Goal: Task Accomplishment & Management: Manage account settings

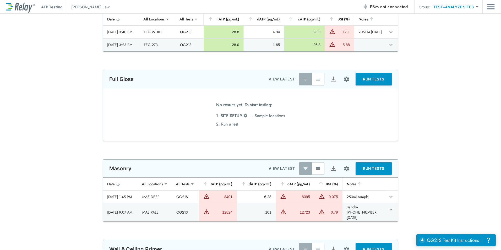
scroll to position [629, 0]
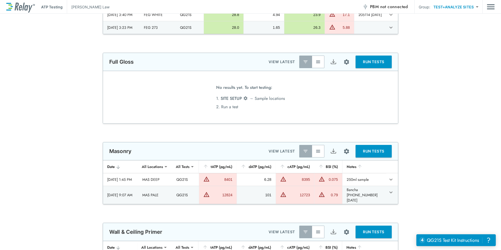
click at [316, 150] on img "button" at bounding box center [317, 150] width 5 height 5
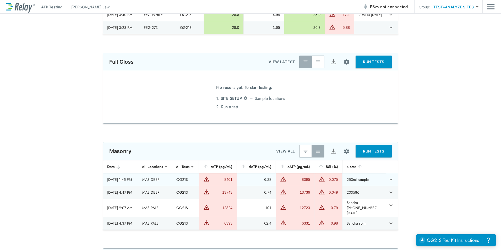
click at [389, 178] on icon "expand row" at bounding box center [391, 179] width 6 height 6
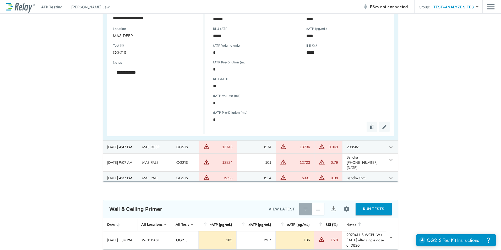
scroll to position [759, 0]
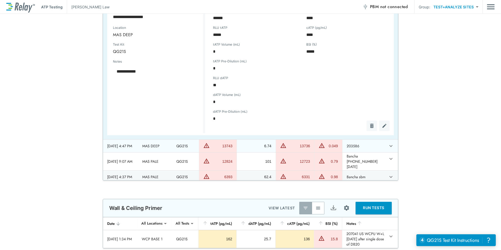
click at [388, 149] on icon "expand row" at bounding box center [391, 146] width 6 height 6
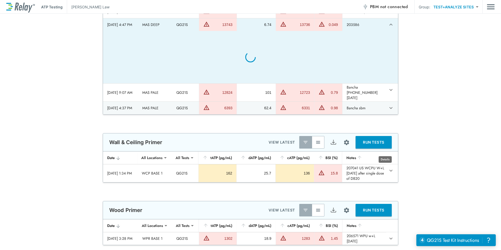
type textarea "*"
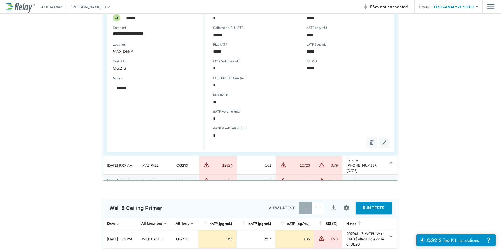
scroll to position [44, 0]
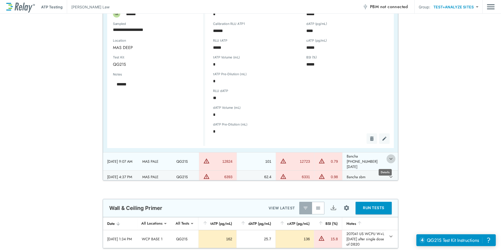
click at [388, 162] on icon "expand row" at bounding box center [391, 159] width 6 height 6
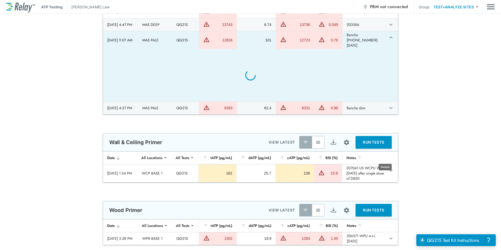
scroll to position [15, 0]
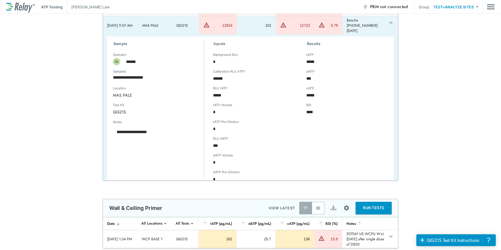
type textarea "*"
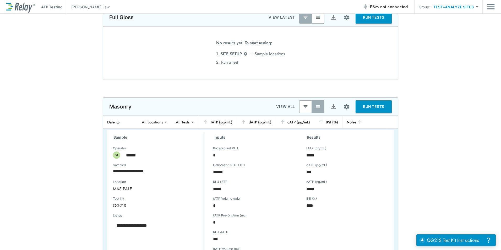
scroll to position [759, 0]
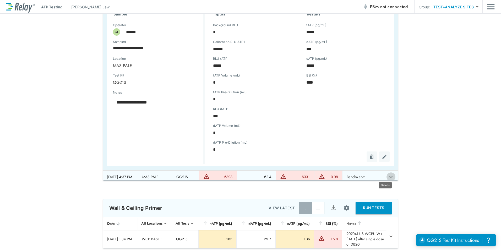
click at [388, 174] on icon "expand row" at bounding box center [391, 177] width 6 height 6
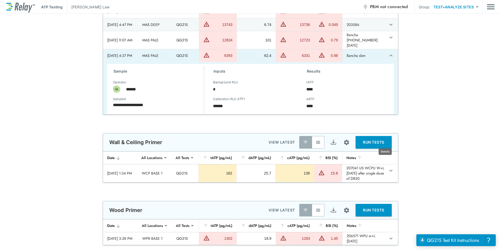
scroll to position [1, 0]
type textarea "*"
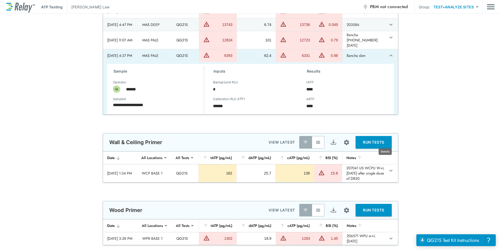
type textarea "*"
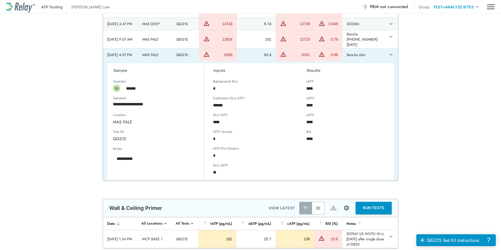
type textarea "*"
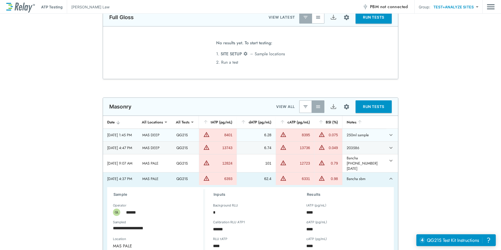
click at [388, 136] on icon "expand row" at bounding box center [391, 135] width 6 height 6
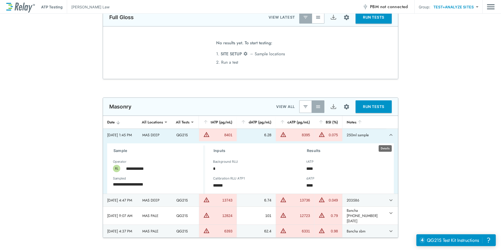
type textarea "*"
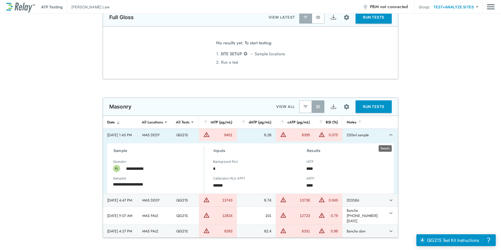
type textarea "*"
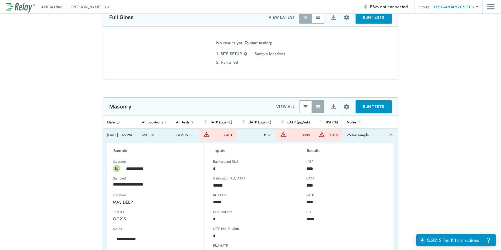
type textarea "*"
click at [343, 164] on div "**** tATP (pg/mL)" at bounding box center [326, 168] width 49 height 13
click at [408, 145] on div "**********" at bounding box center [250, 200] width 501 height 206
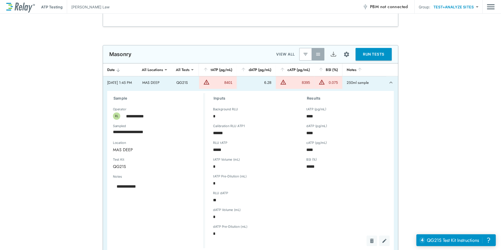
scroll to position [733, 0]
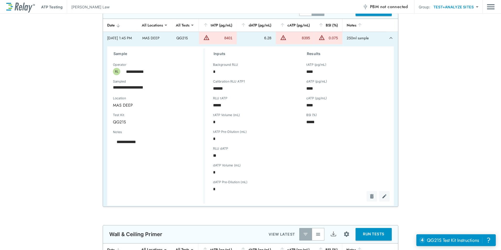
type textarea "*"
click at [388, 38] on icon "expand row" at bounding box center [391, 38] width 6 height 6
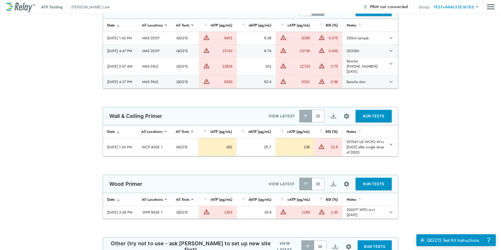
scroll to position [707, 0]
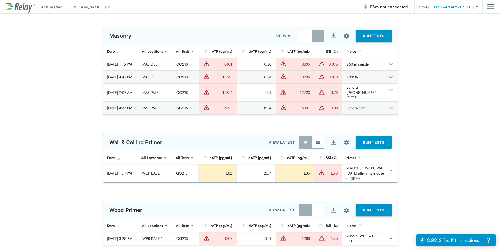
click at [491, 11] on img "Main menu" at bounding box center [491, 7] width 8 height 10
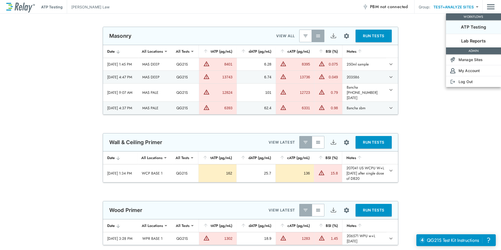
click at [463, 7] on div at bounding box center [250, 125] width 501 height 250
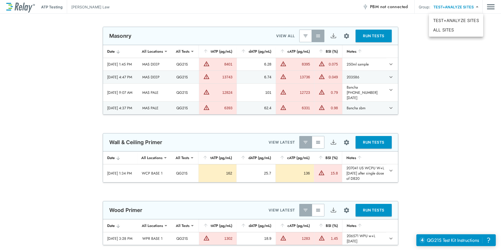
click at [463, 7] on body "**********" at bounding box center [250, 125] width 501 height 250
click at [463, 7] on div at bounding box center [250, 125] width 501 height 250
click at [497, 9] on div "**********" at bounding box center [250, 7] width 501 height 14
click at [491, 7] on img "Main menu" at bounding box center [491, 7] width 8 height 10
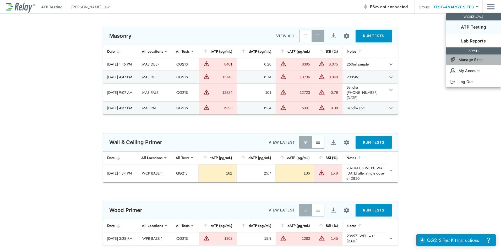
click at [471, 60] on p "Manage Sites" at bounding box center [470, 59] width 24 height 5
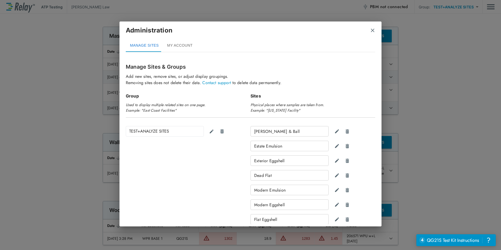
click at [178, 47] on button "MY ACCOUNT" at bounding box center [180, 45] width 34 height 13
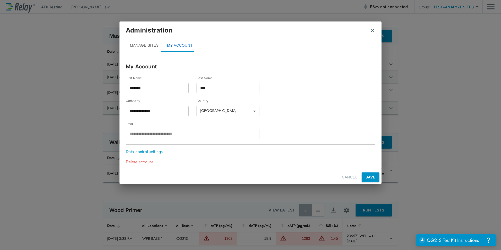
click at [151, 46] on button "MANAGE SITES" at bounding box center [144, 45] width 37 height 13
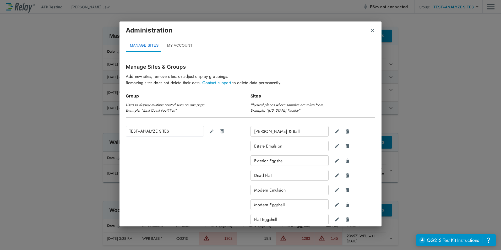
click at [371, 29] on img "close" at bounding box center [372, 30] width 5 height 5
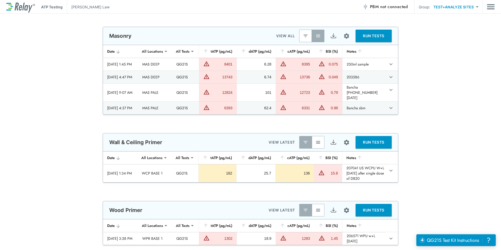
click at [346, 36] on img "Site setup" at bounding box center [346, 36] width 7 height 7
click at [325, 84] on p "Manage users" at bounding box center [328, 85] width 24 height 5
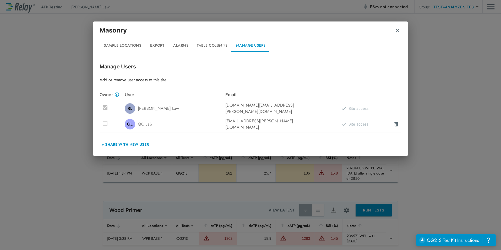
click at [399, 29] on img "button" at bounding box center [397, 30] width 5 height 5
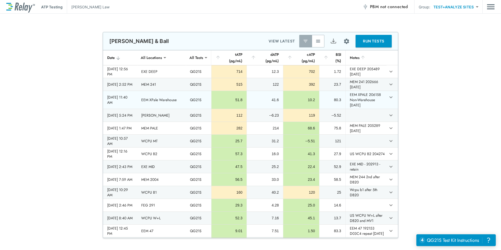
scroll to position [131, 0]
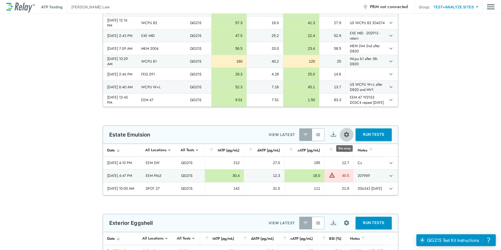
click at [343, 135] on img "Site setup" at bounding box center [346, 134] width 7 height 7
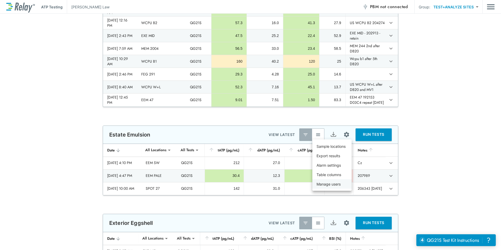
click at [325, 182] on p "Manage users" at bounding box center [328, 183] width 24 height 5
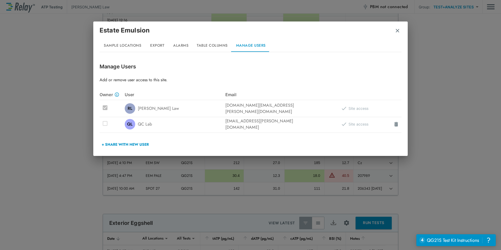
click at [138, 140] on button "+ Share with New User" at bounding box center [125, 144] width 51 height 13
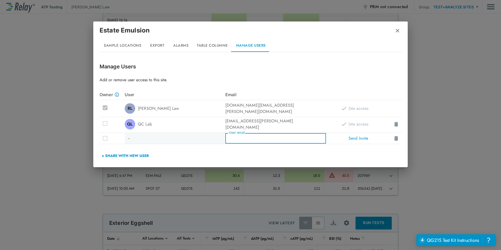
click at [243, 133] on div "User email User email" at bounding box center [275, 138] width 101 height 10
click at [262, 135] on input "********" at bounding box center [275, 138] width 101 height 10
type input "**********"
click at [361, 137] on button "Send Invite" at bounding box center [358, 138] width 25 height 10
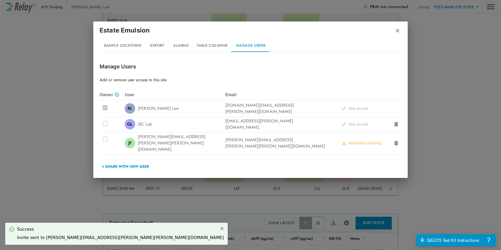
click at [137, 160] on button "+ Share with New User" at bounding box center [125, 166] width 51 height 13
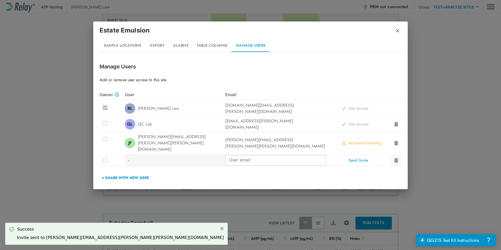
click at [395, 158] on img at bounding box center [395, 160] width 5 height 5
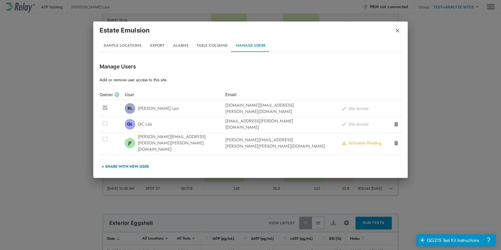
click at [398, 28] on img "button" at bounding box center [397, 30] width 5 height 5
